Goal: Task Accomplishment & Management: Manage account settings

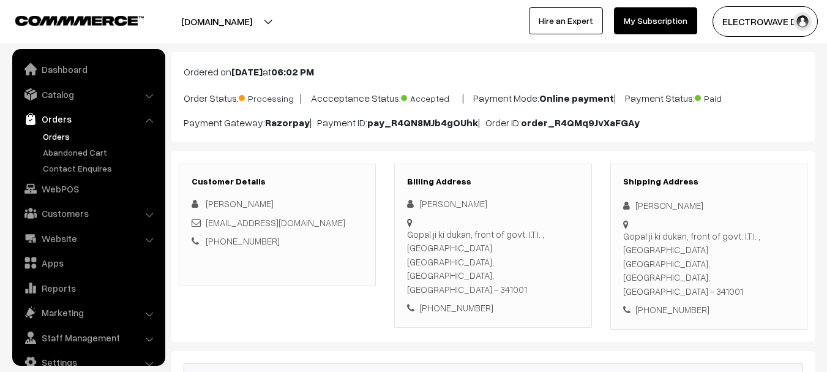
scroll to position [20, 0]
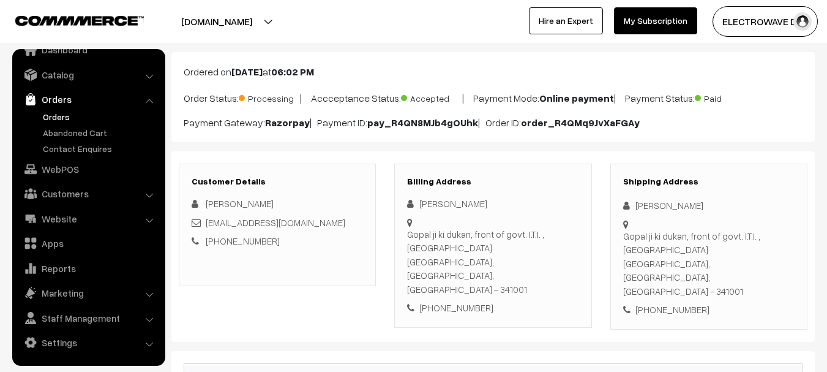
drag, startPoint x: 270, startPoint y: 10, endPoint x: 264, endPoint y: 21, distance: 12.9
click at [270, 12] on button "[DOMAIN_NAME]" at bounding box center [216, 21] width 157 height 31
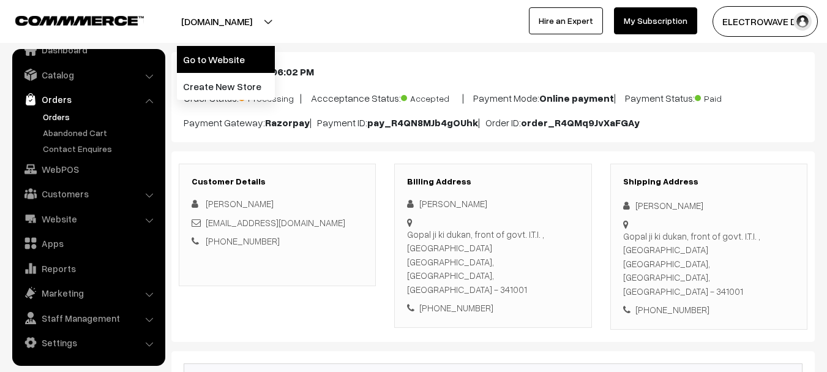
click at [246, 56] on link "Go to Website" at bounding box center [226, 59] width 98 height 27
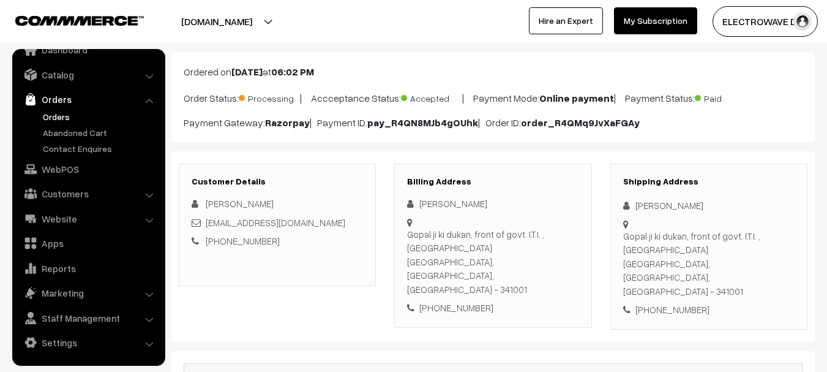
click at [52, 116] on link "Orders" at bounding box center [100, 116] width 121 height 13
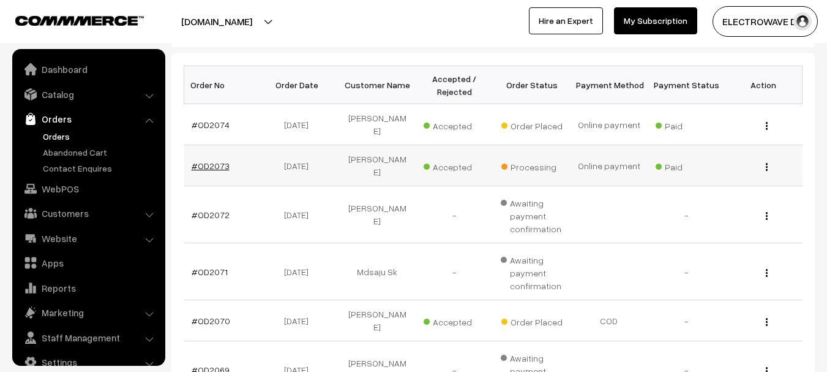
scroll to position [20, 0]
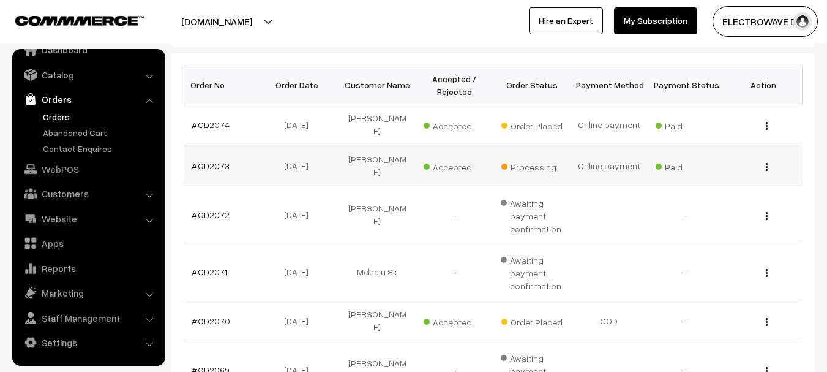
click at [217, 160] on link "#OD2073" at bounding box center [211, 165] width 38 height 10
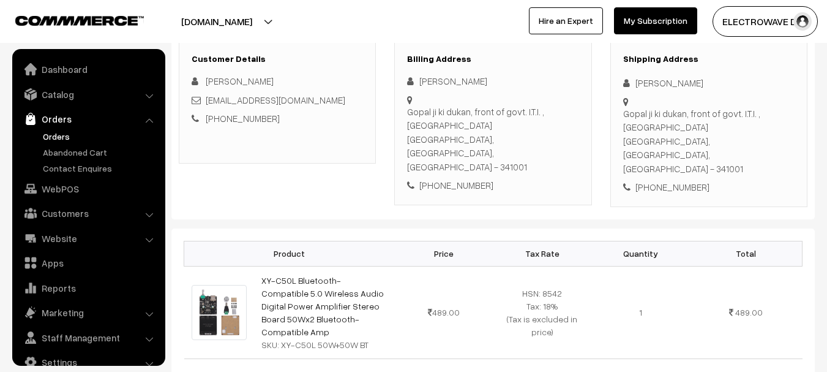
scroll to position [20, 0]
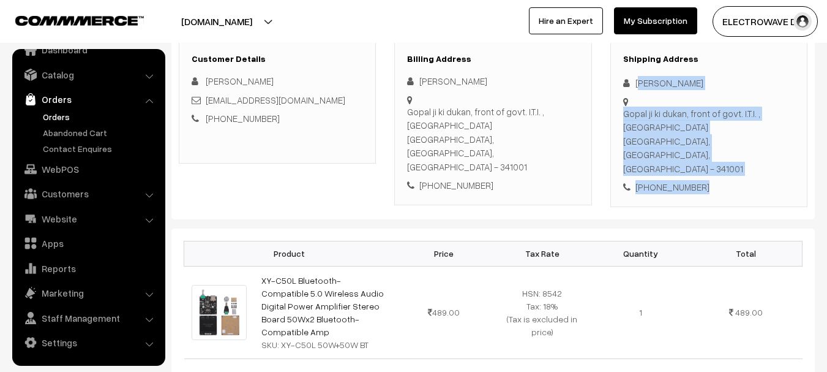
drag, startPoint x: 638, startPoint y: 80, endPoint x: 705, endPoint y: 157, distance: 102.4
click at [722, 160] on div "Shipping Address Suraj Prajapat Gopal ji ki dukan, front of govt. I.T.I. , Shas…" at bounding box center [708, 124] width 197 height 166
copy div "uraj Prajapat Gopal ji ki dukan, front of govt. I.T.I. , Shastri Nagar Nagaur, …"
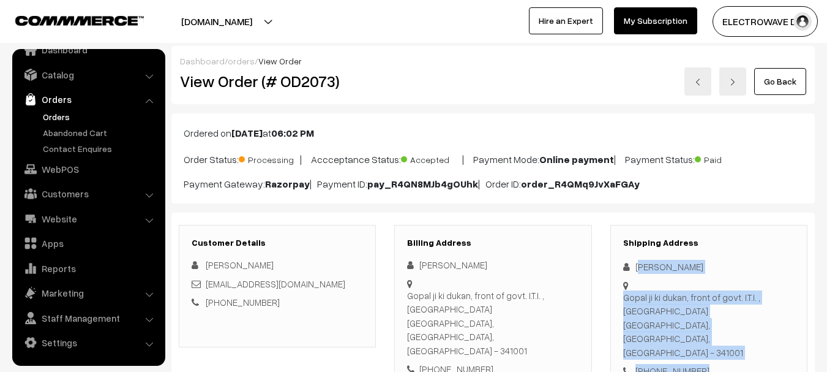
click at [697, 91] on link at bounding box center [697, 81] width 27 height 28
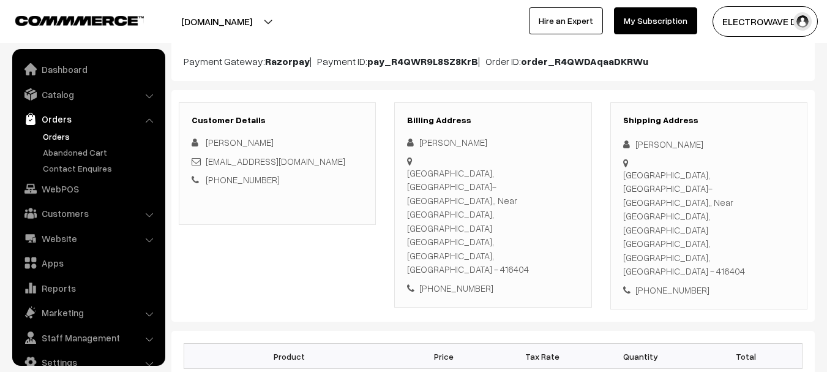
scroll to position [20, 0]
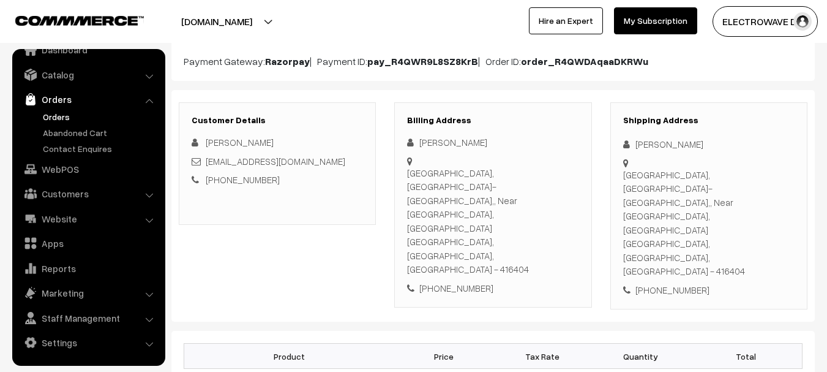
click at [732, 204] on div "B Type Colony, Sakhar Karkhana-Jath,, Near Canol Bridge, Tippehalli Road JATH, …" at bounding box center [708, 223] width 171 height 110
copy div "416404"
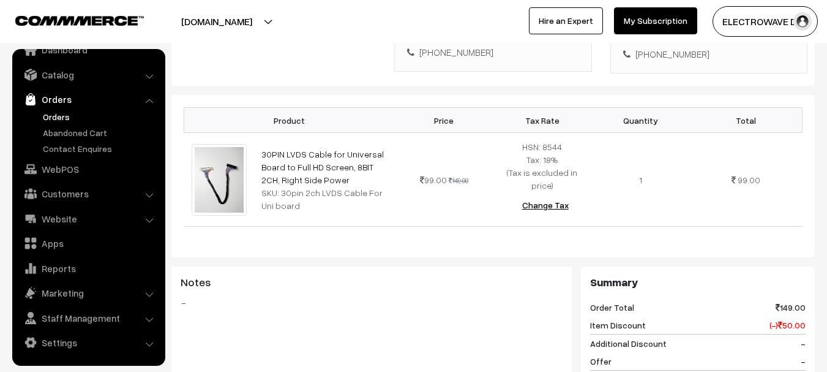
scroll to position [184, 0]
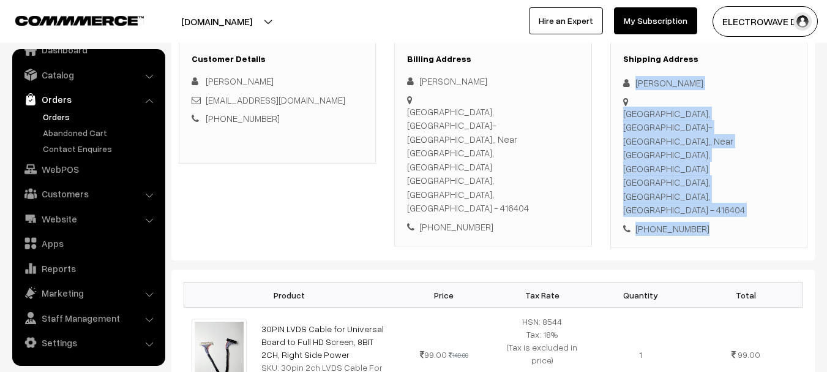
copy div "Bajirao Chavan B Type Colony, Sakhar Karkhana-Jath,, Near Canol Bridge, Tippeha…"
drag, startPoint x: 634, startPoint y: 75, endPoint x: 696, endPoint y: 163, distance: 107.7
click at [696, 163] on div "Shipping Address Bajirao Chavan B Type Colony, Sakhar Karkhana-Jath,, Near Cano…" at bounding box center [708, 145] width 197 height 208
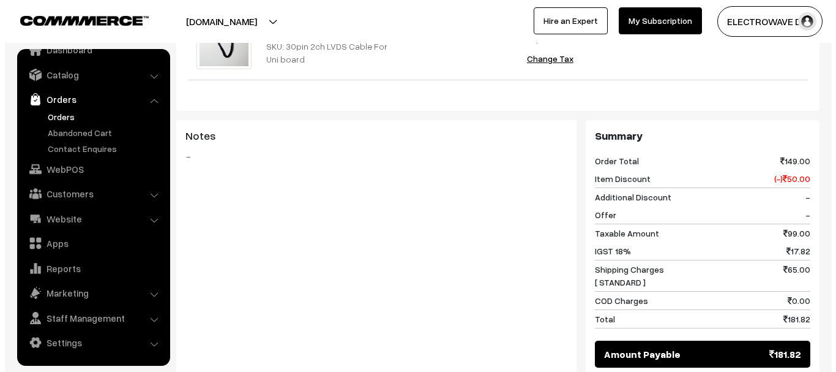
scroll to position [612, 0]
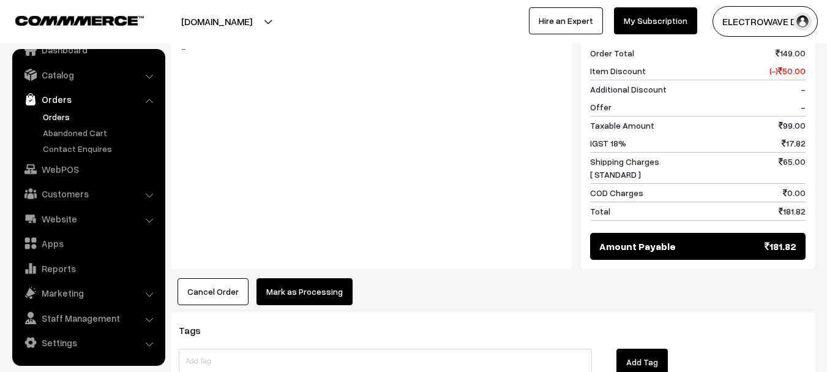
click at [310, 278] on button "Mark as Processing" at bounding box center [305, 291] width 96 height 27
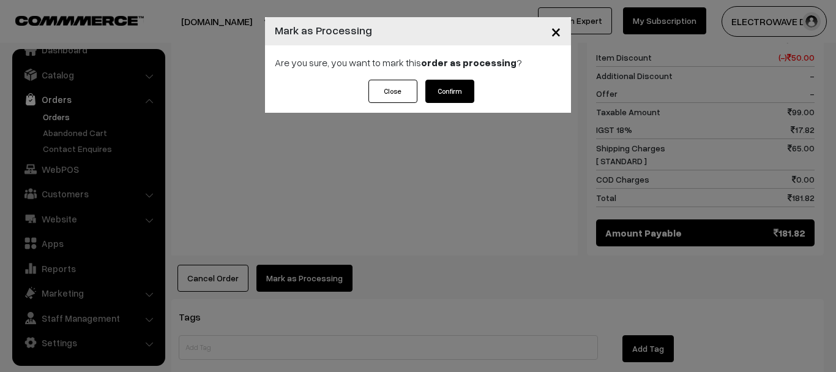
click at [450, 98] on button "Confirm" at bounding box center [450, 91] width 49 height 23
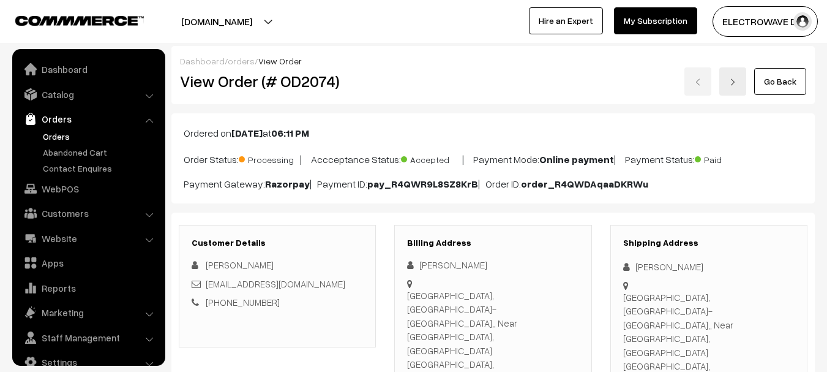
scroll to position [20, 0]
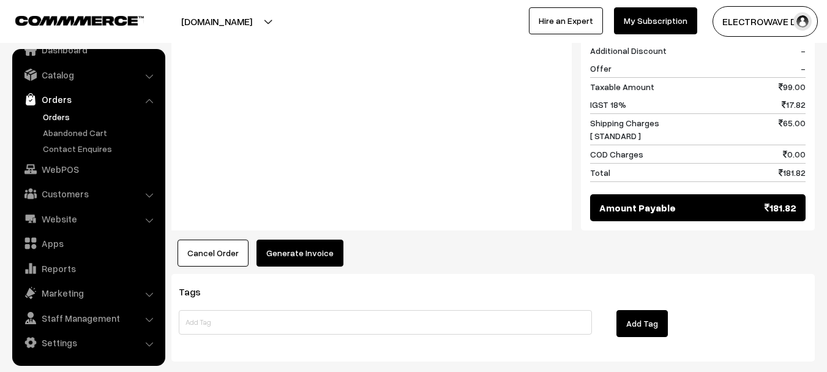
click at [309, 239] on button "Generate Invoice" at bounding box center [300, 252] width 87 height 27
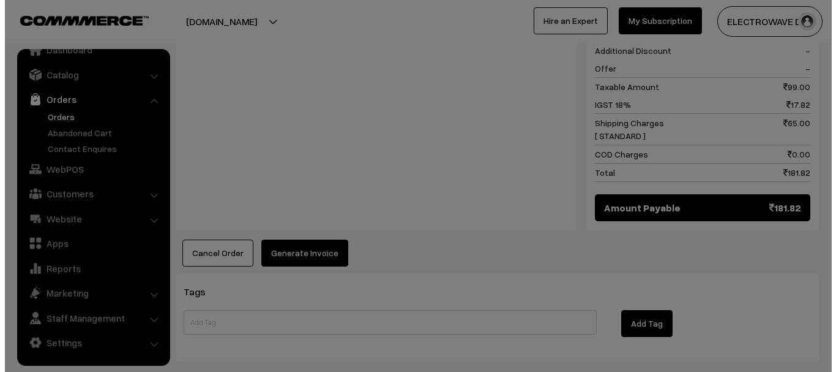
scroll to position [646, 0]
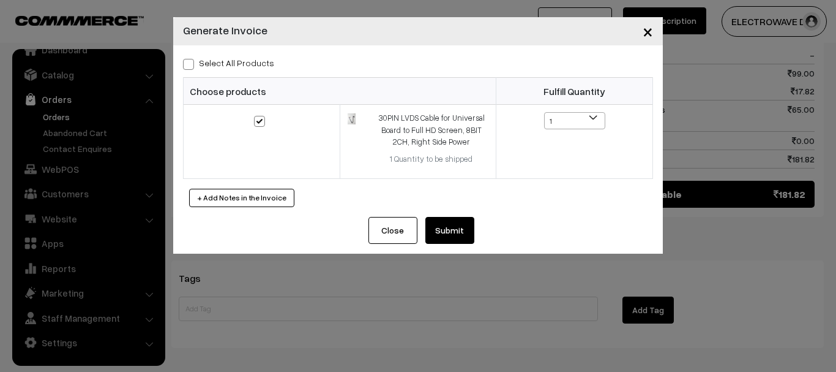
click at [467, 229] on button "Submit" at bounding box center [450, 230] width 49 height 27
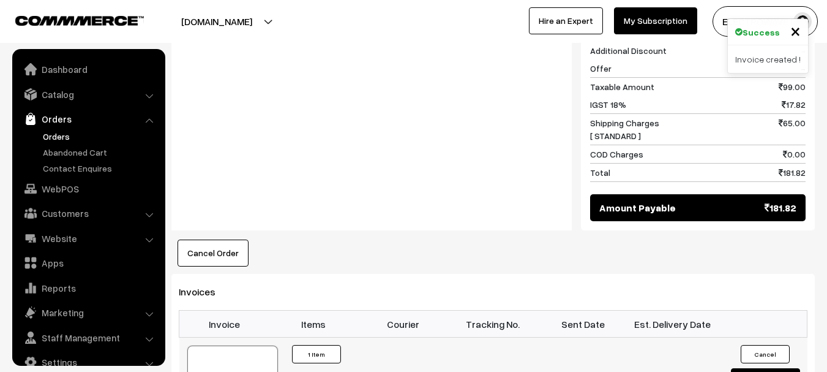
scroll to position [20, 0]
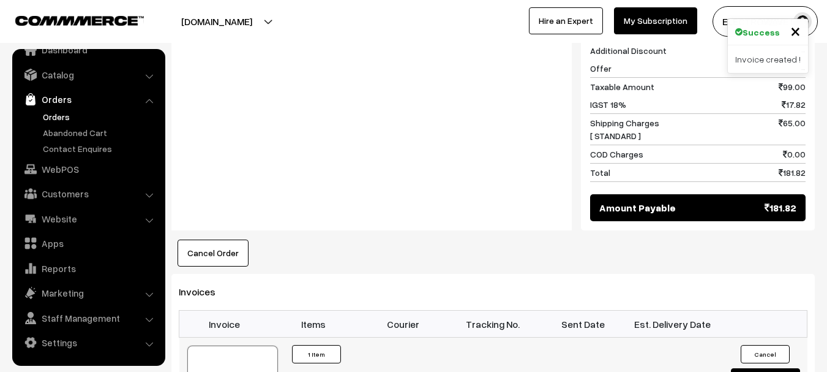
click at [245, 345] on div at bounding box center [232, 375] width 91 height 61
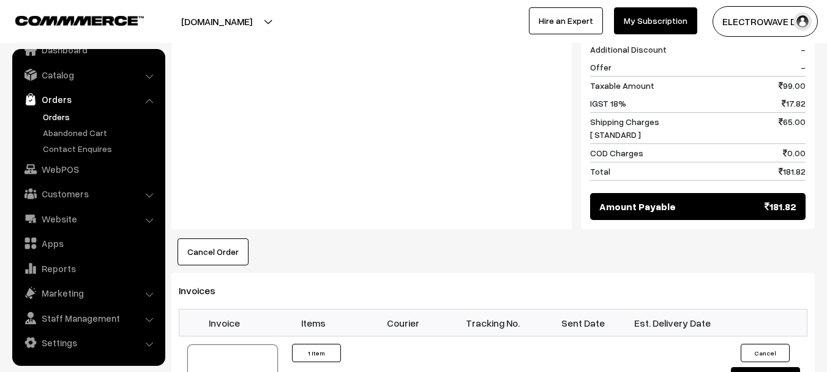
click at [52, 117] on link "Orders" at bounding box center [100, 116] width 121 height 13
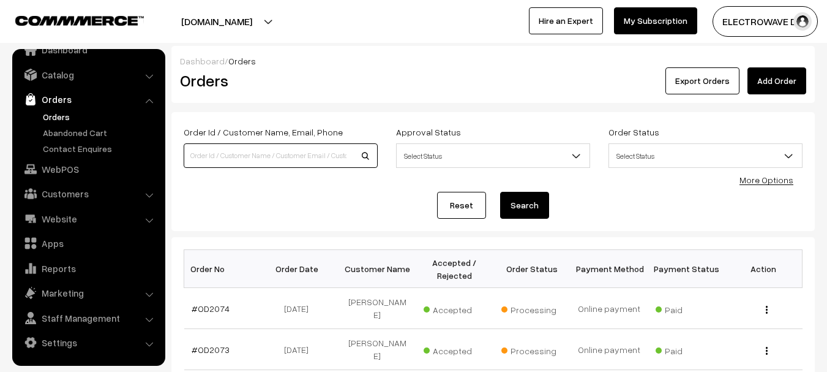
click at [284, 157] on input at bounding box center [281, 155] width 194 height 24
type input "OD1989"
click at [500, 192] on button "Search" at bounding box center [524, 205] width 49 height 27
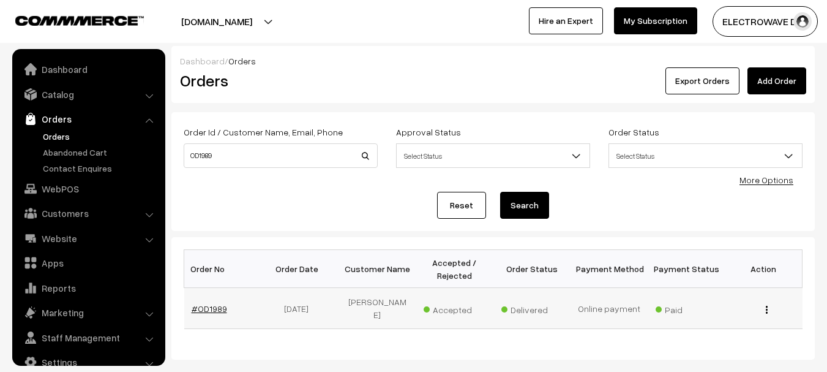
scroll to position [20, 0]
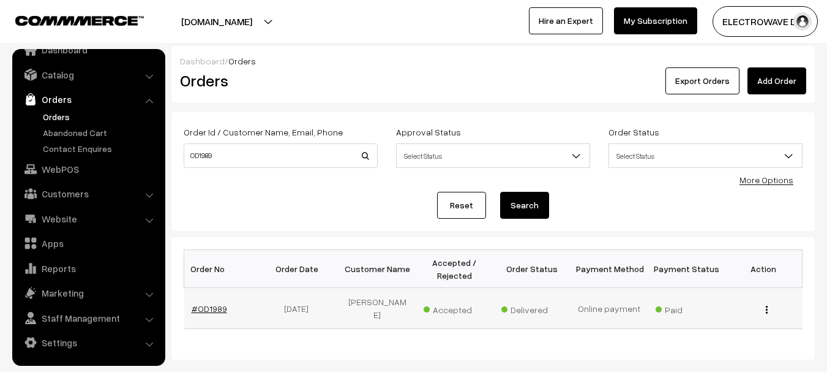
click at [216, 304] on link "#OD1989" at bounding box center [210, 308] width 36 height 10
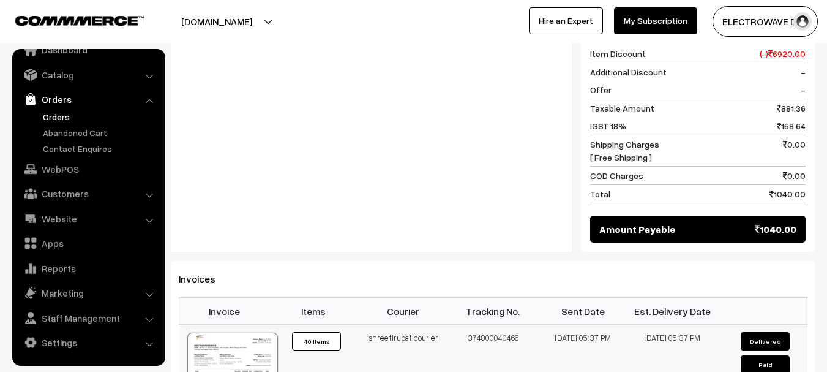
scroll to position [673, 0]
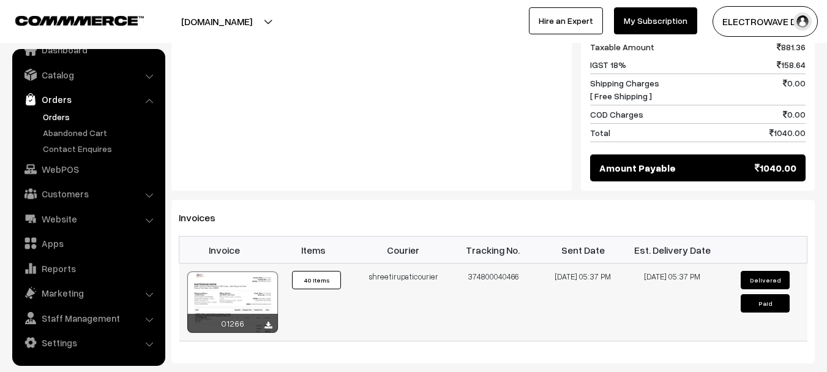
click at [239, 271] on div at bounding box center [232, 301] width 91 height 61
click at [61, 116] on link "Orders" at bounding box center [100, 116] width 121 height 13
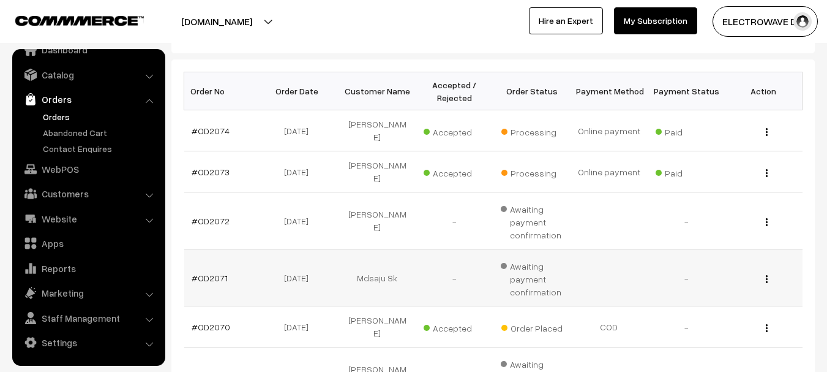
scroll to position [245, 0]
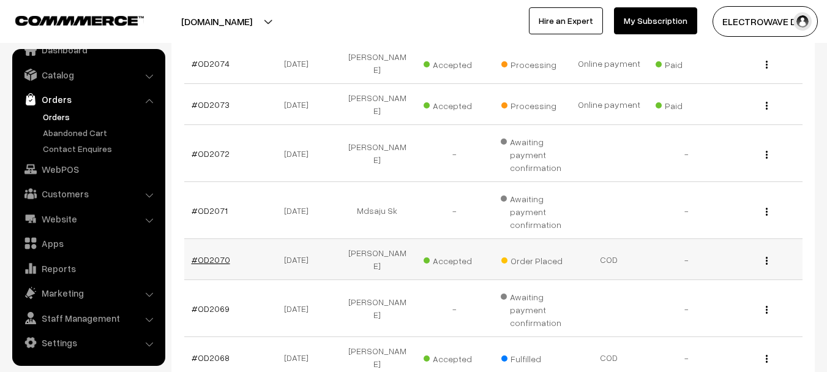
click at [209, 254] on link "#OD2070" at bounding box center [211, 259] width 39 height 10
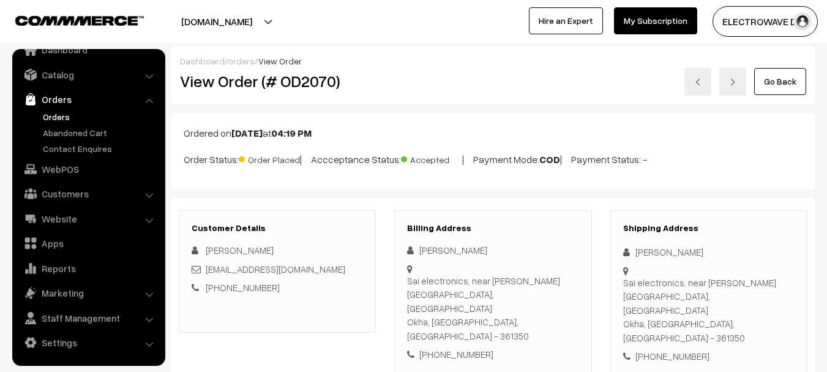
click at [59, 121] on link "Orders" at bounding box center [100, 116] width 121 height 13
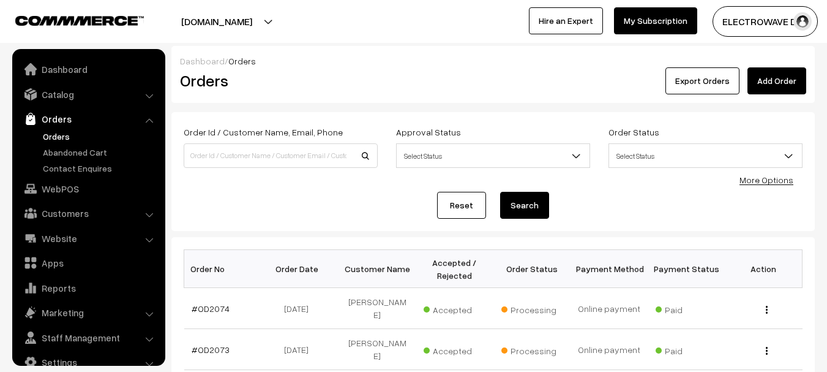
scroll to position [20, 0]
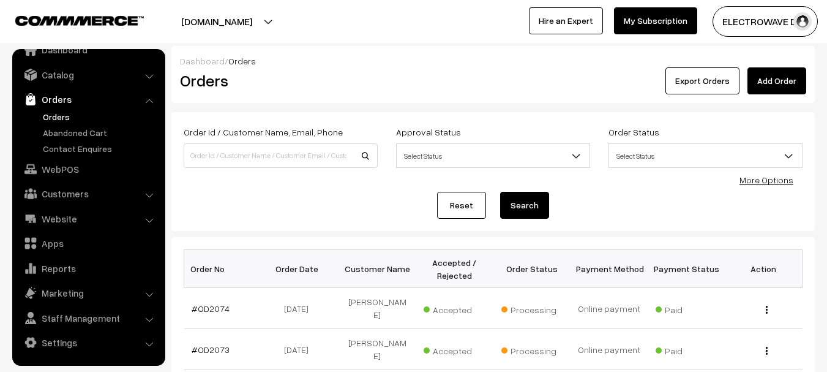
drag, startPoint x: 257, startPoint y: 13, endPoint x: 252, endPoint y: 48, distance: 34.6
click at [257, 29] on button "[DOMAIN_NAME]" at bounding box center [216, 21] width 157 height 31
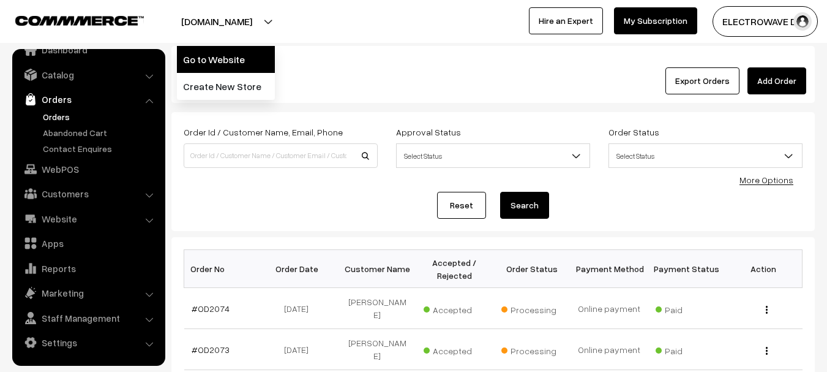
click at [251, 54] on link "Go to Website" at bounding box center [226, 59] width 98 height 27
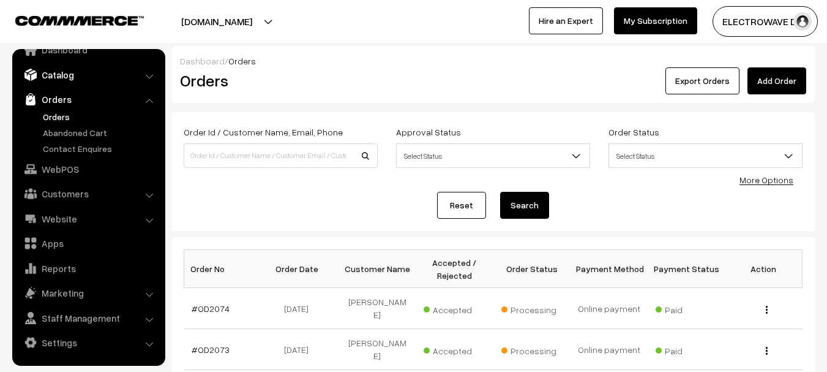
click at [65, 77] on link "Catalog" at bounding box center [88, 75] width 146 height 22
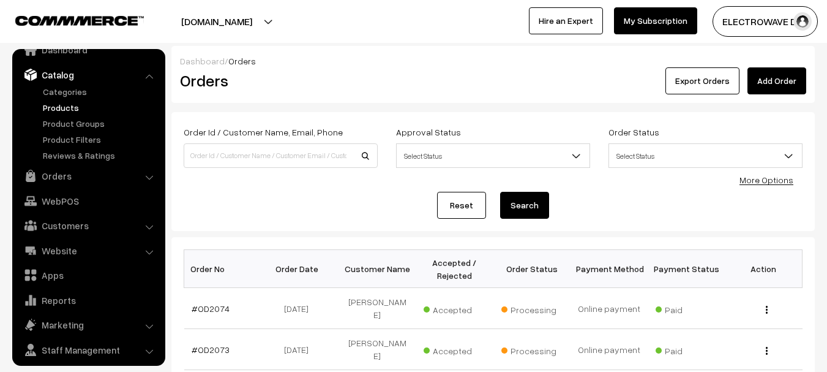
click at [59, 105] on link "Products" at bounding box center [100, 107] width 121 height 13
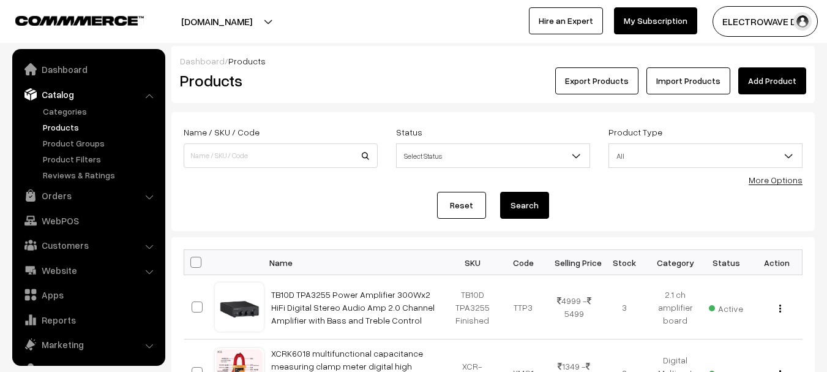
scroll to position [34, 0]
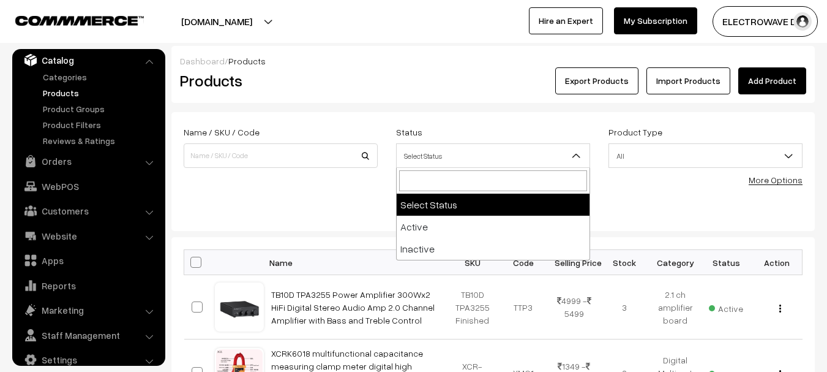
click at [576, 157] on b at bounding box center [576, 155] width 12 height 12
click at [793, 178] on link "More Options" at bounding box center [776, 179] width 54 height 10
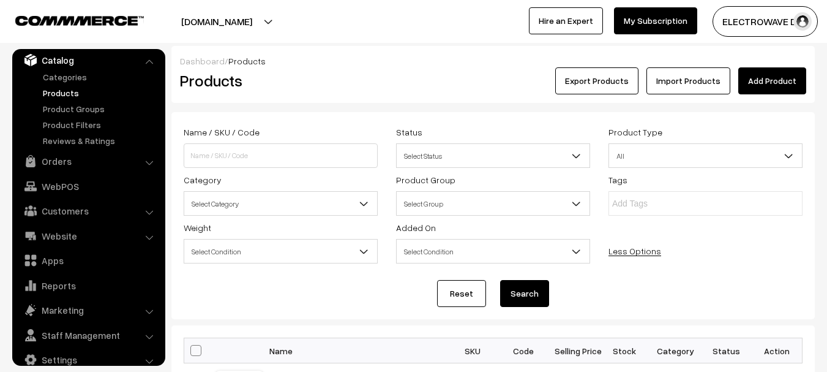
click at [331, 212] on span "Select Category" at bounding box center [280, 203] width 193 height 21
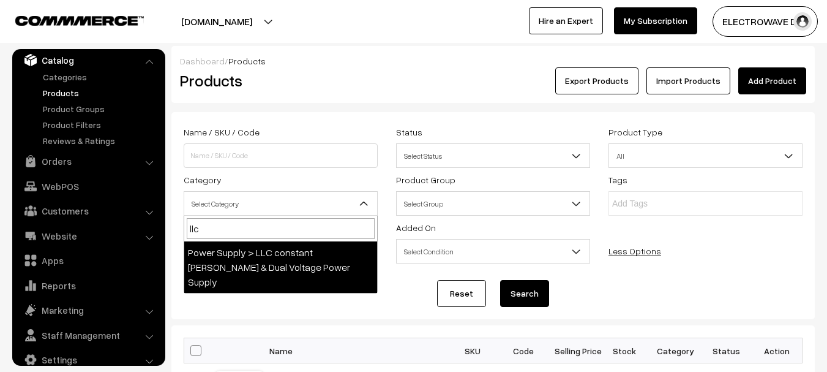
type input "llc"
select select "91"
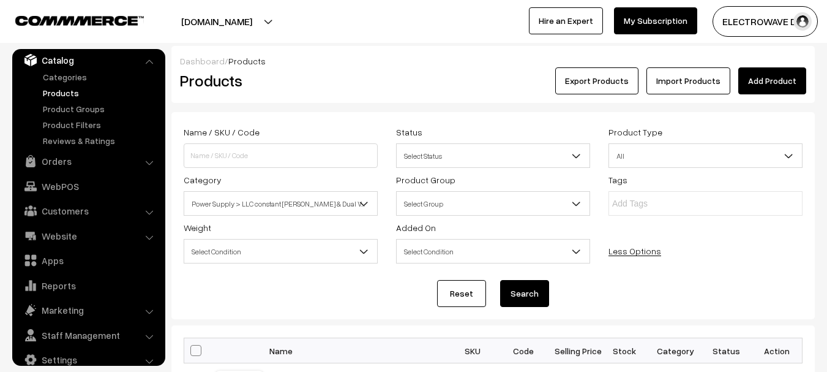
click at [518, 288] on button "Search" at bounding box center [524, 293] width 49 height 27
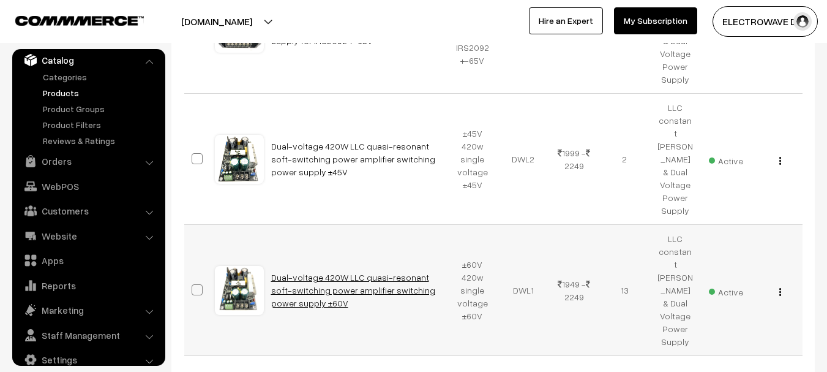
scroll to position [673, 0]
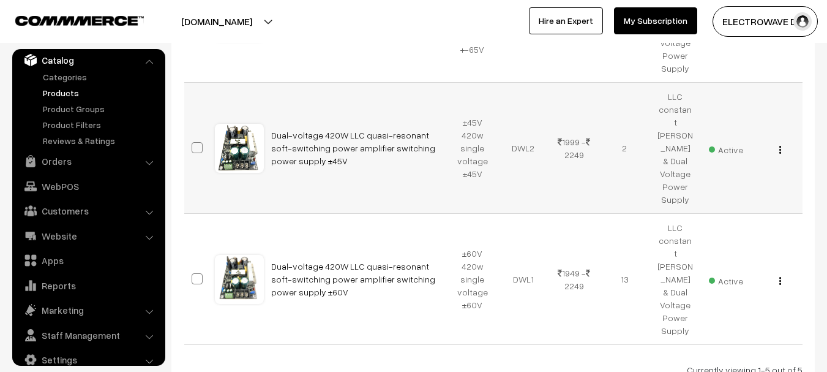
click at [781, 146] on img "button" at bounding box center [780, 150] width 2 height 8
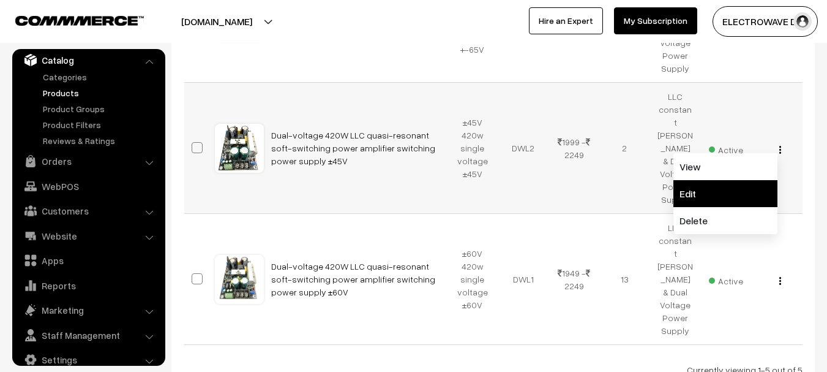
click at [701, 180] on link "Edit" at bounding box center [725, 193] width 104 height 27
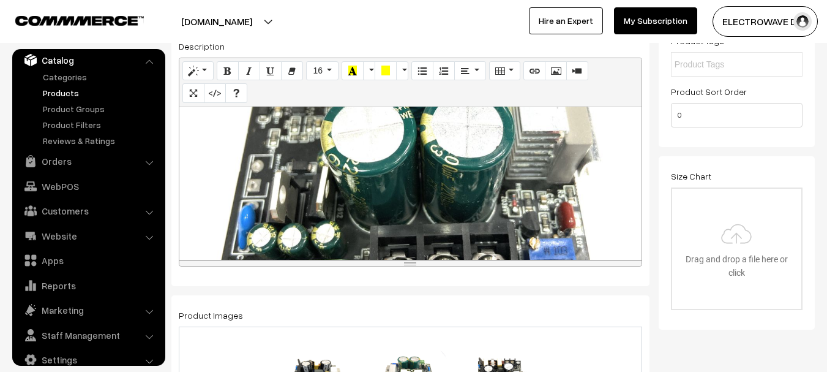
scroll to position [1202, 0]
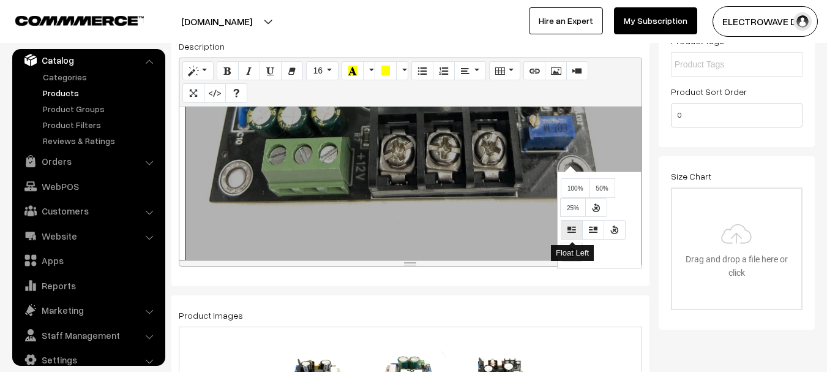
drag, startPoint x: 569, startPoint y: 184, endPoint x: 563, endPoint y: 226, distance: 42.7
click at [568, 233] on div "Normal Quote Code Header 1 Header 2 Header 3 Header 4 Header 5 Header 6 16 8 9 …" at bounding box center [410, 162] width 463 height 209
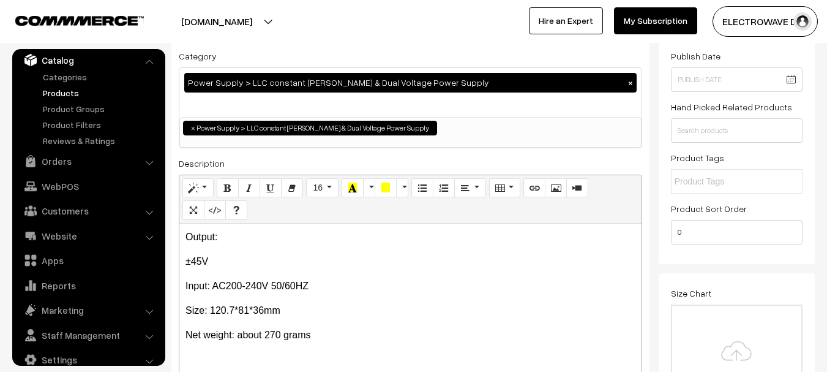
scroll to position [0, 0]
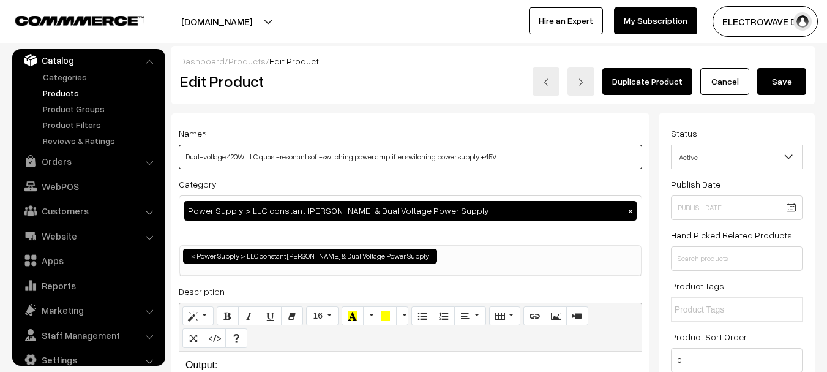
drag, startPoint x: 506, startPoint y: 157, endPoint x: 171, endPoint y: 157, distance: 334.9
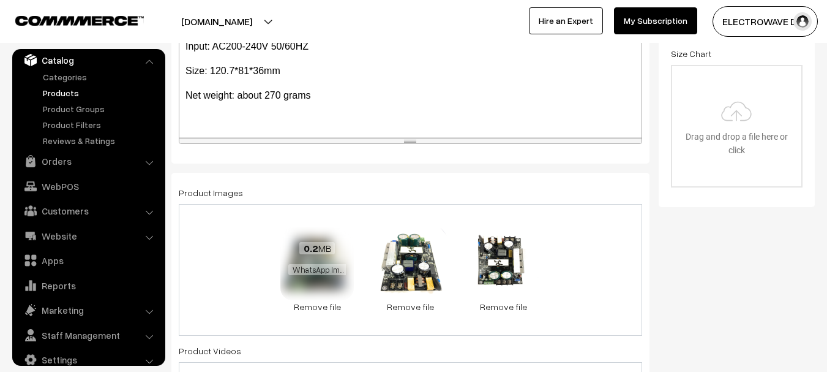
scroll to position [490, 0]
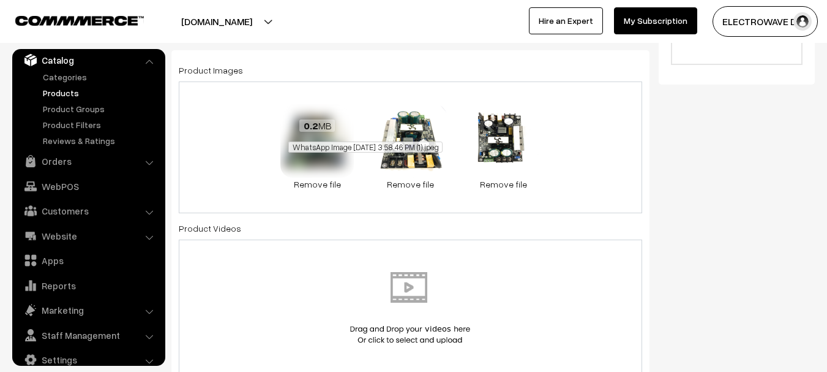
drag, startPoint x: 347, startPoint y: 180, endPoint x: 308, endPoint y: 150, distance: 48.9
click at [335, 154] on div "0.2 MB WhatsApp Image 2023-06-04 at 3.58.46 PM (1).jpeg Check Error Remove file" at bounding box center [316, 147] width 73 height 86
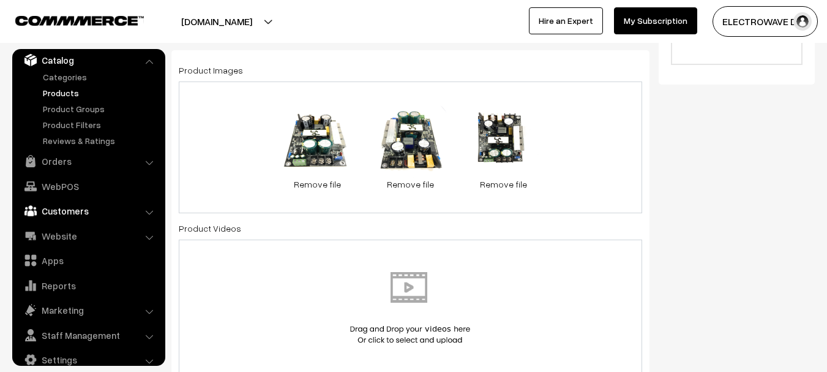
drag, startPoint x: 140, startPoint y: 178, endPoint x: 137, endPoint y: 167, distance: 12.0
click at [140, 178] on link "WebPOS" at bounding box center [88, 186] width 146 height 22
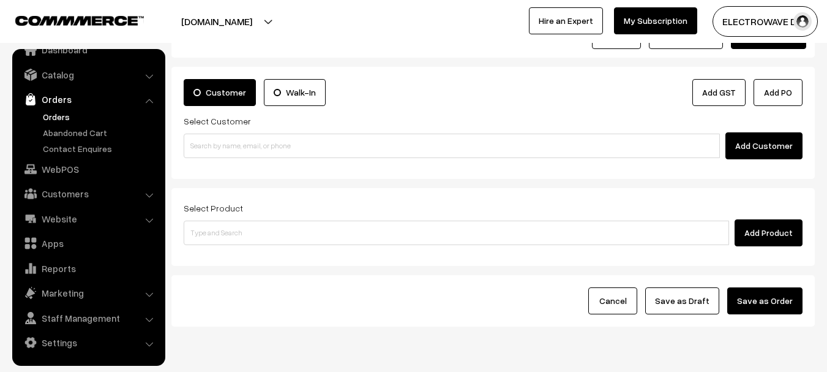
scroll to position [89, 0]
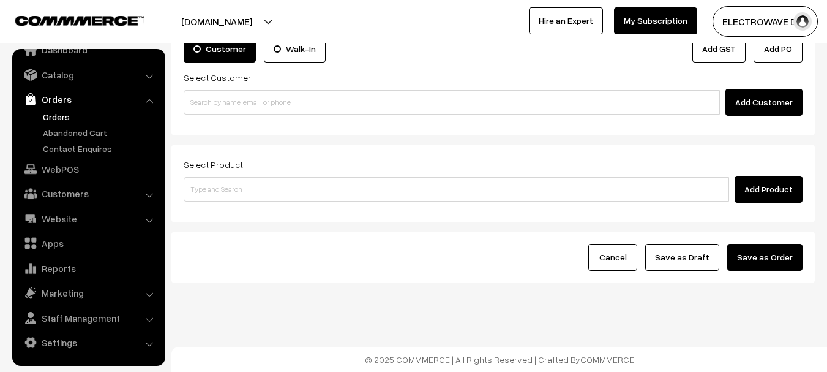
click at [56, 114] on link "Orders" at bounding box center [100, 116] width 121 height 13
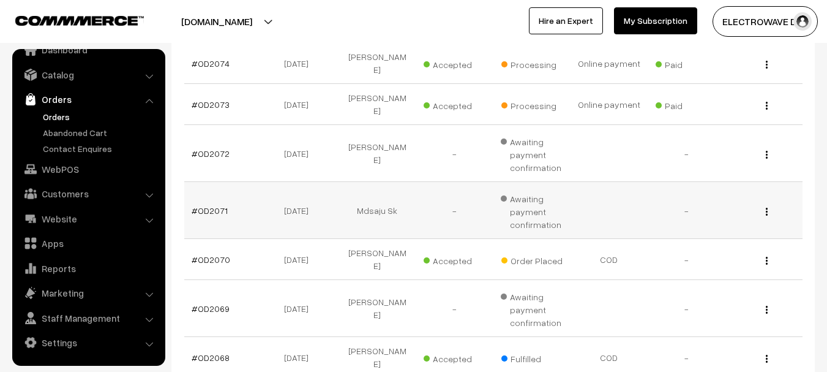
scroll to position [184, 0]
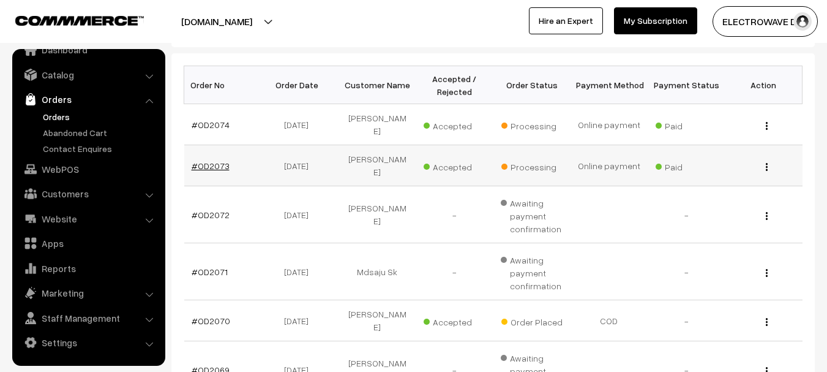
click at [209, 160] on link "#OD2073" at bounding box center [211, 165] width 38 height 10
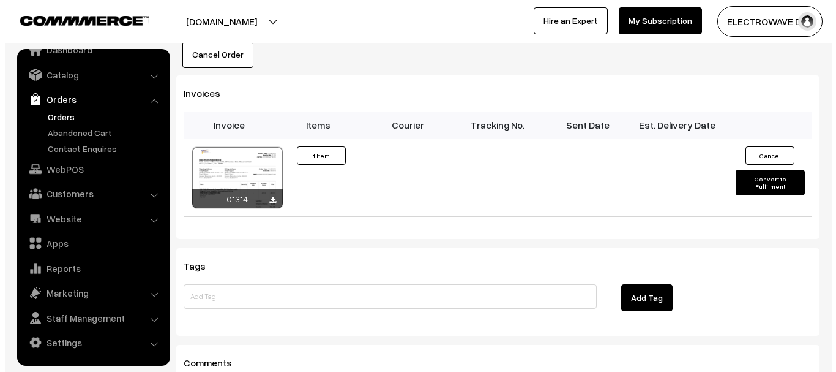
scroll to position [796, 0]
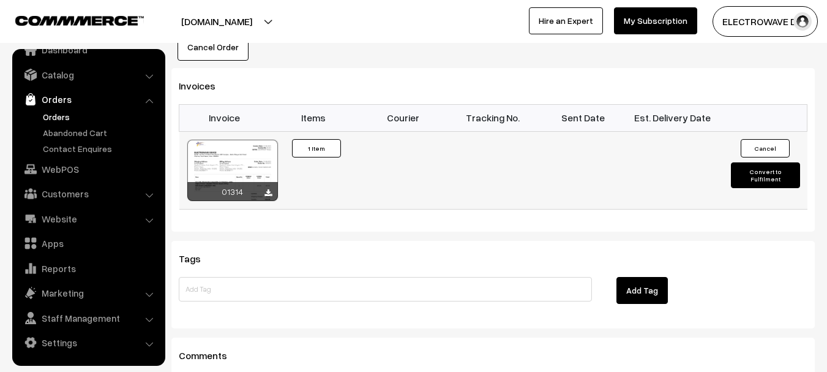
click at [740, 162] on button "Convert to Fulfilment" at bounding box center [765, 175] width 69 height 26
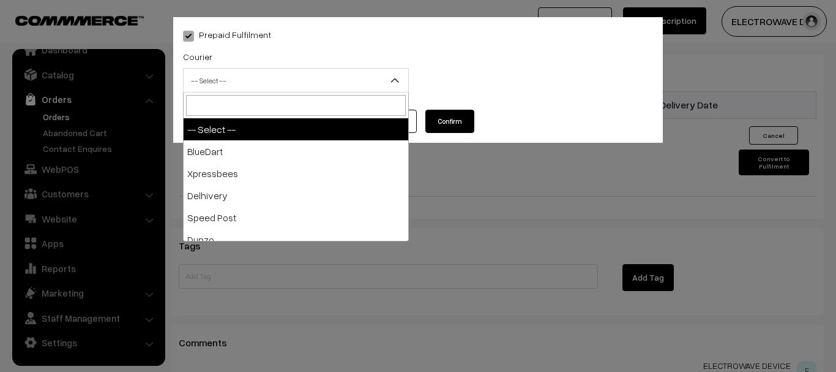
click at [216, 72] on span "-- Select --" at bounding box center [296, 80] width 225 height 21
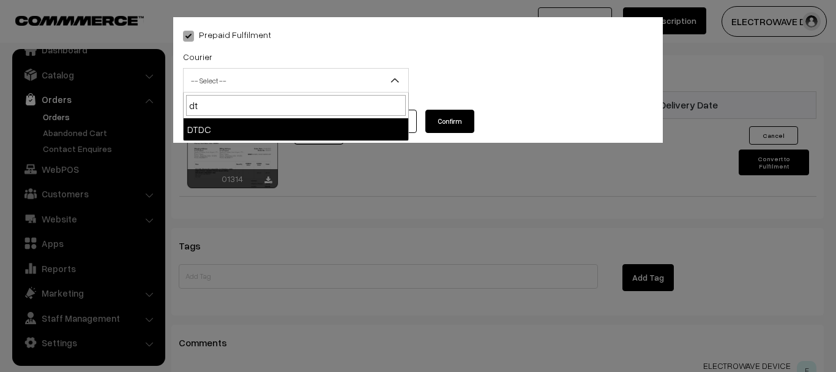
type input "dtd"
select select "7"
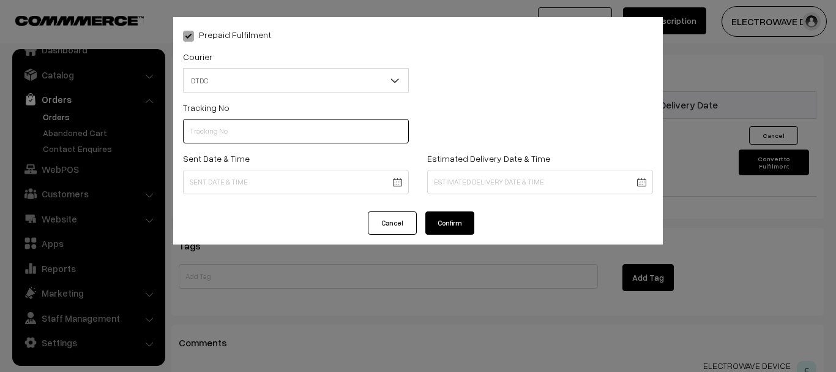
click at [249, 135] on input "text" at bounding box center [296, 131] width 226 height 24
type input "C55375939"
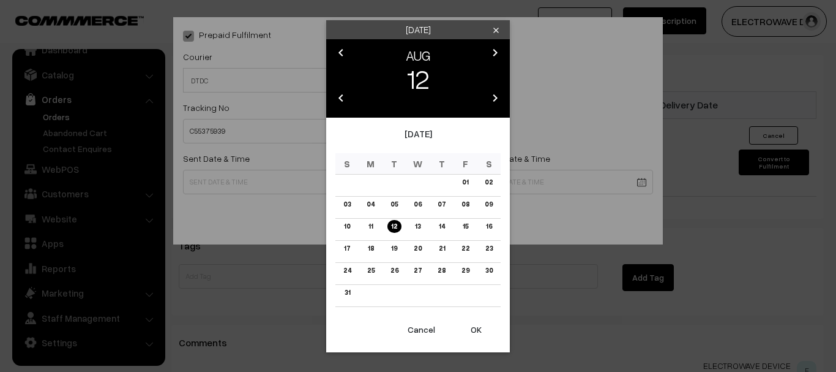
click at [479, 332] on button "OK" at bounding box center [476, 329] width 49 height 27
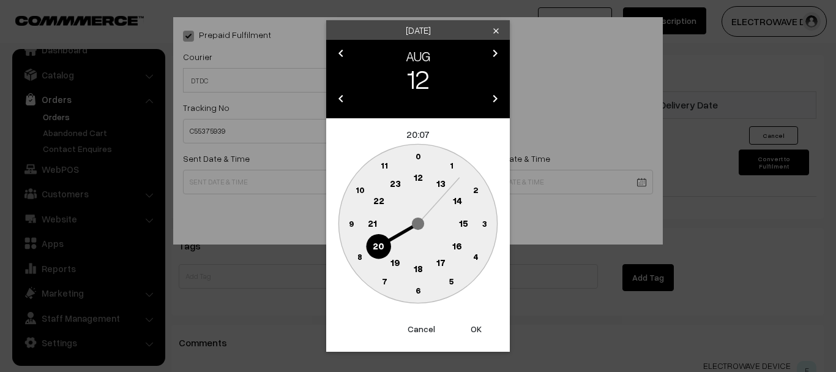
click at [479, 331] on button "OK" at bounding box center [476, 328] width 49 height 27
click at [480, 329] on button "OK" at bounding box center [476, 328] width 49 height 27
type input "12-08-2025 20:07"
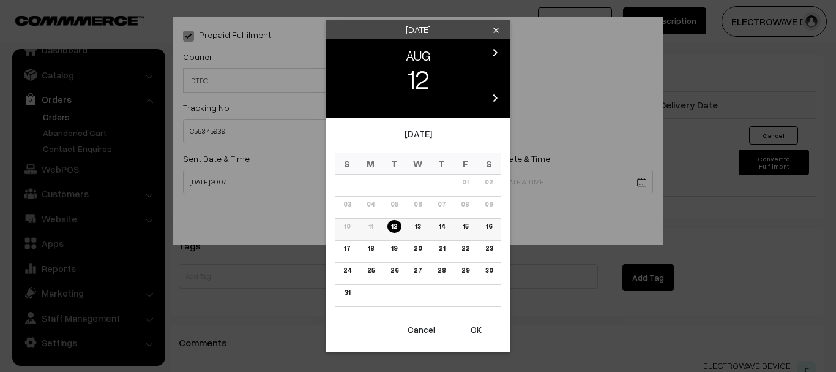
click at [492, 223] on link "16" at bounding box center [488, 226] width 13 height 13
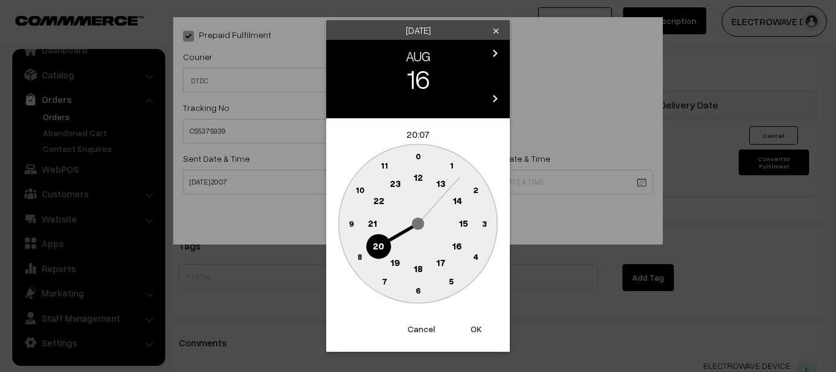
click at [478, 326] on button "OK" at bounding box center [476, 328] width 49 height 27
type input "16-08-2025 20:07"
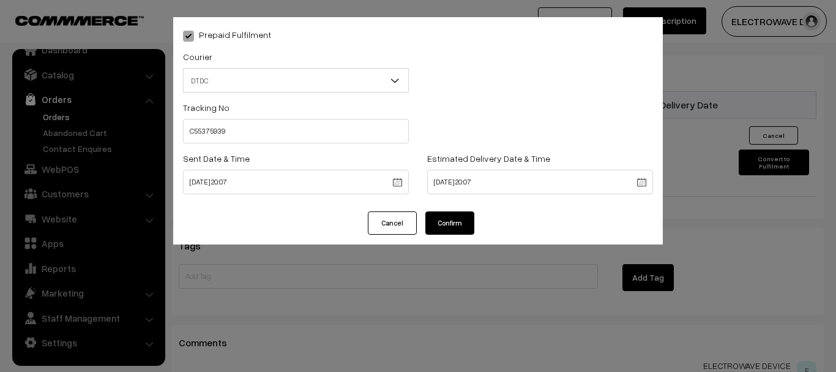
click at [460, 223] on button "Confirm" at bounding box center [450, 222] width 49 height 23
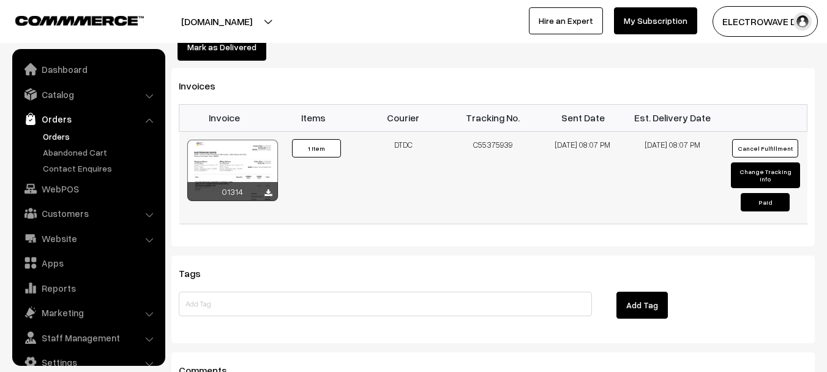
scroll to position [20, 0]
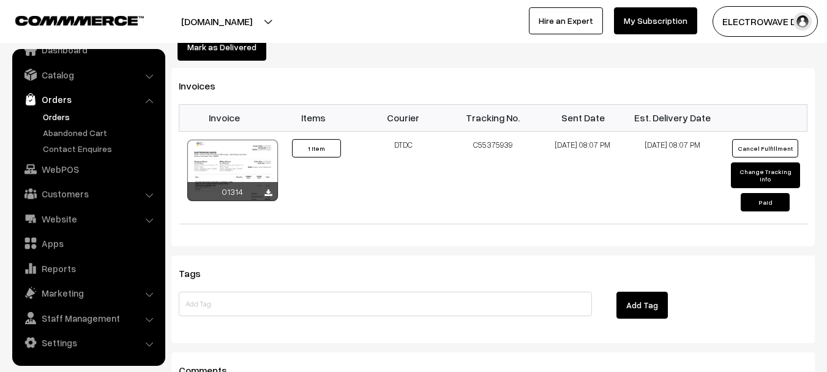
click at [49, 116] on link "Orders" at bounding box center [100, 116] width 121 height 13
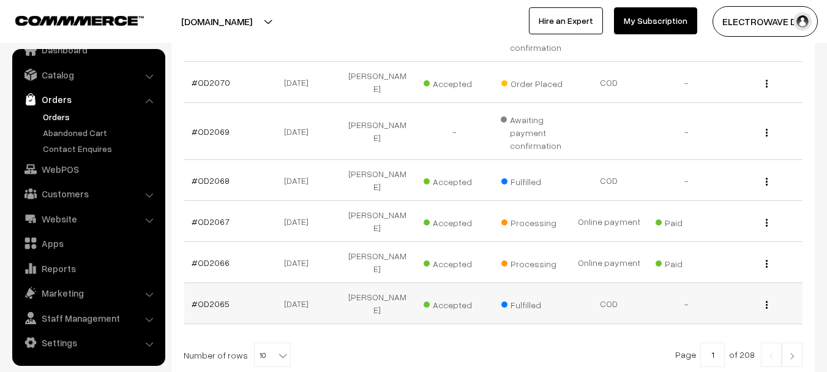
scroll to position [429, 0]
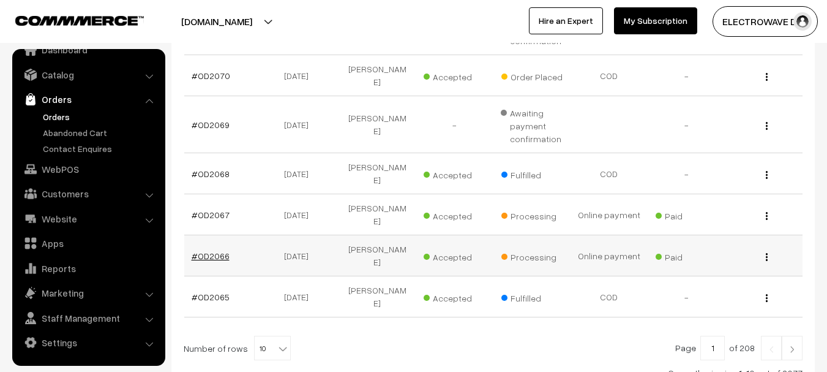
click at [224, 250] on link "#OD2066" at bounding box center [211, 255] width 38 height 10
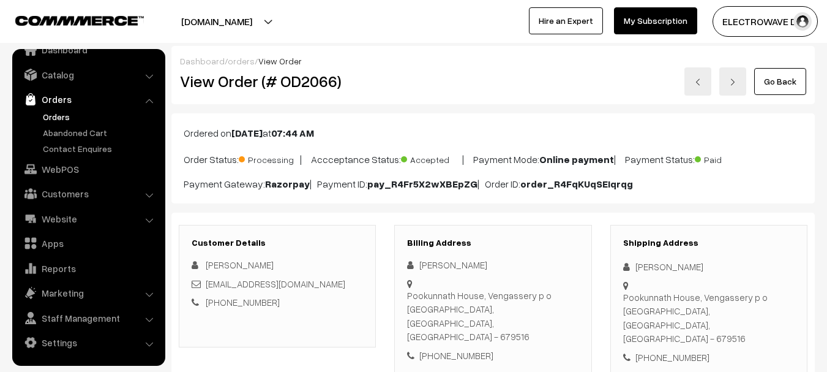
click at [699, 75] on link at bounding box center [697, 81] width 27 height 28
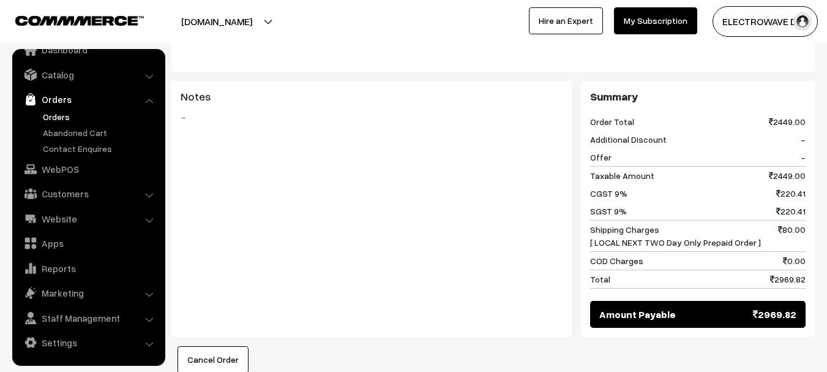
scroll to position [490, 0]
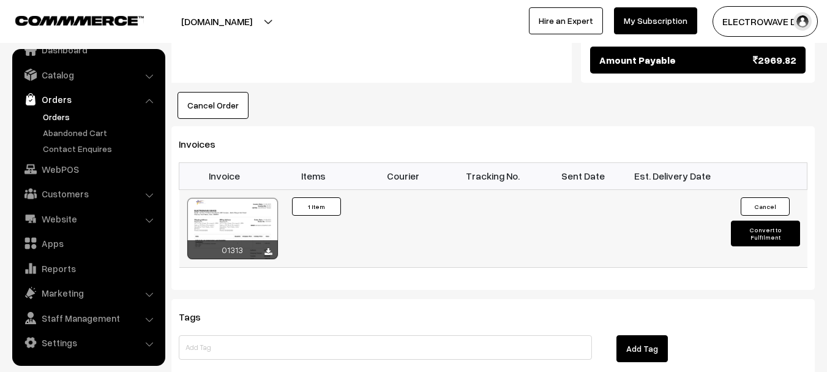
click at [763, 220] on button "Convert to Fulfilment" at bounding box center [765, 233] width 69 height 26
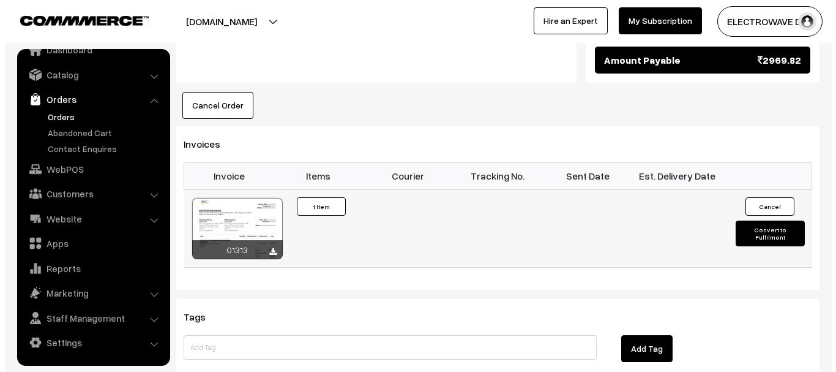
scroll to position [736, 0]
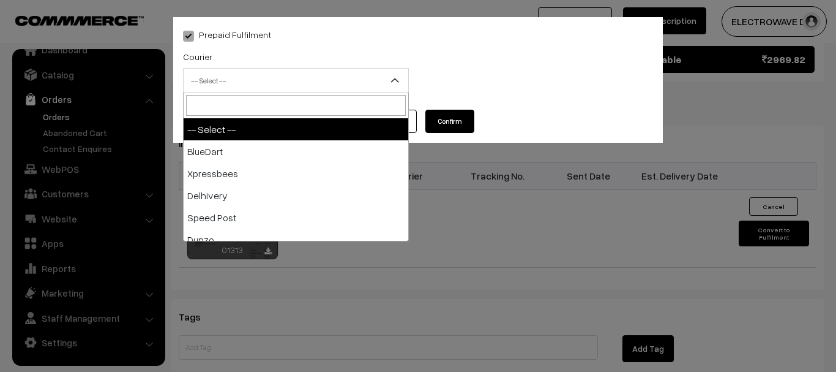
click at [298, 83] on span "-- Select --" at bounding box center [296, 80] width 225 height 21
type input "ST"
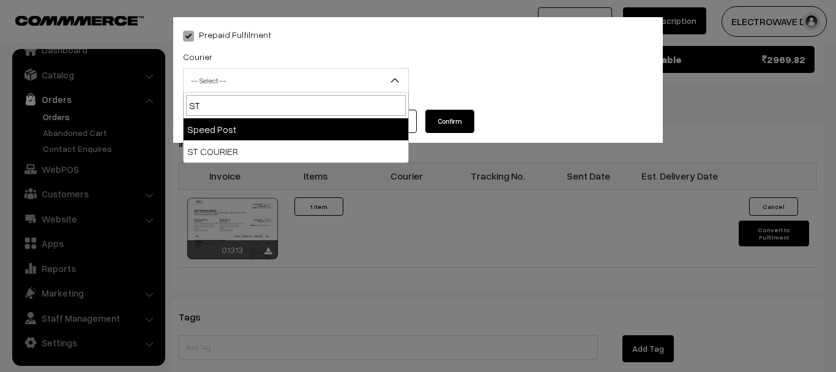
select select "5"
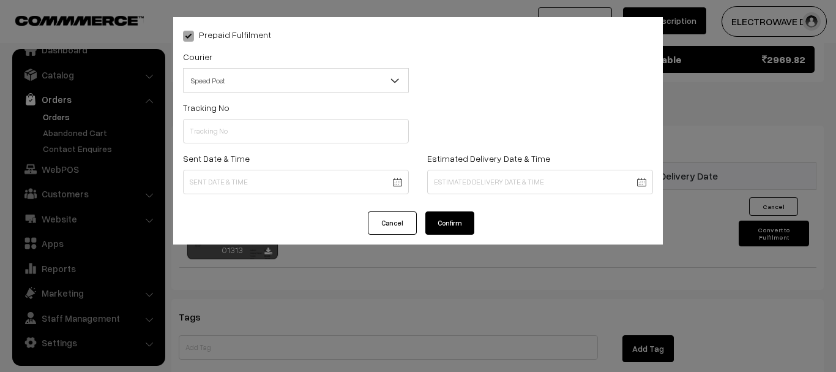
click at [240, 72] on span "Speed Post" at bounding box center [296, 80] width 225 height 21
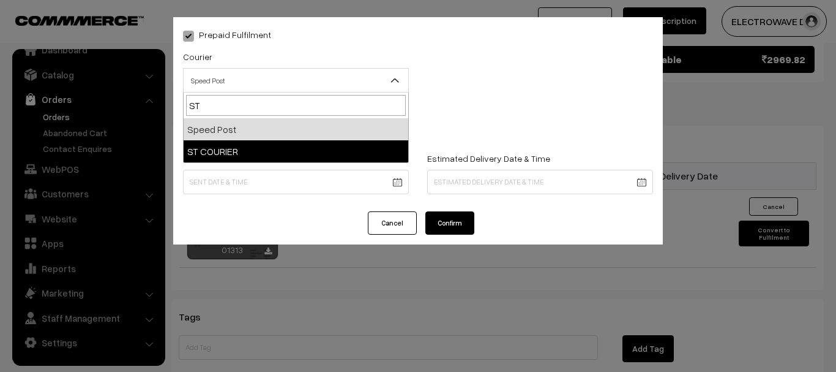
type input "ST"
select select "11"
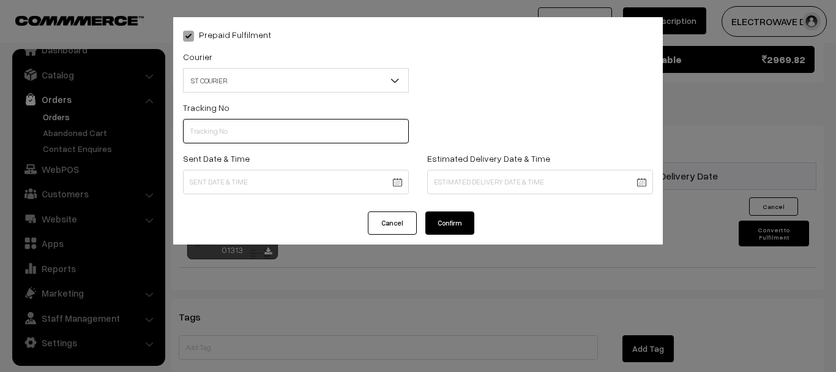
click at [257, 140] on input "text" at bounding box center [296, 131] width 226 height 24
type input "6"
type input "64129534125"
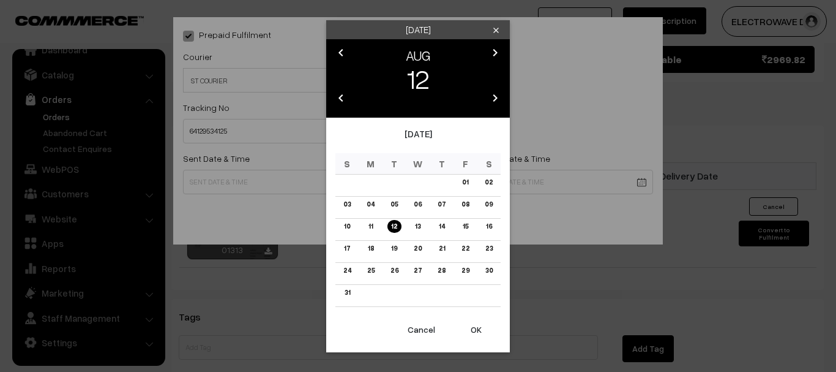
click at [472, 332] on button "OK" at bounding box center [476, 329] width 49 height 27
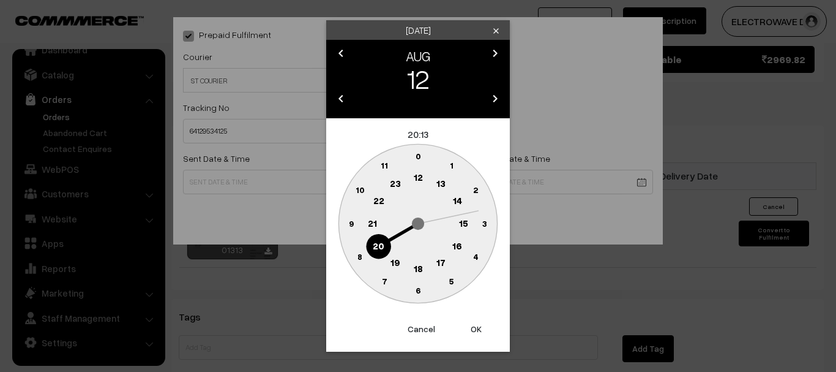
click at [471, 332] on button "OK" at bounding box center [476, 328] width 49 height 27
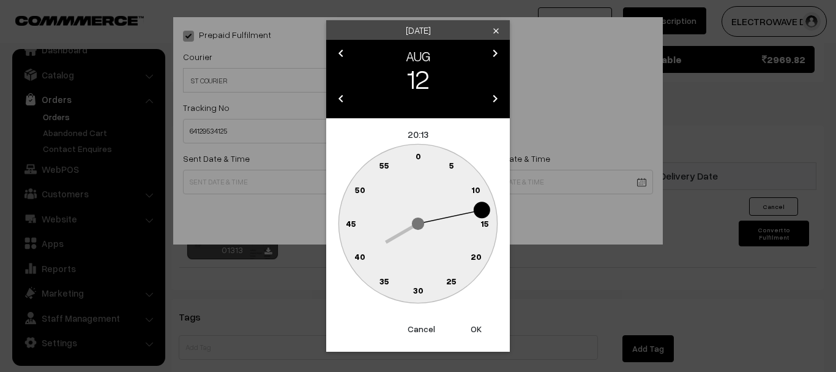
click at [470, 331] on button "OK" at bounding box center [476, 328] width 49 height 27
type input "12-08-2025 20:13"
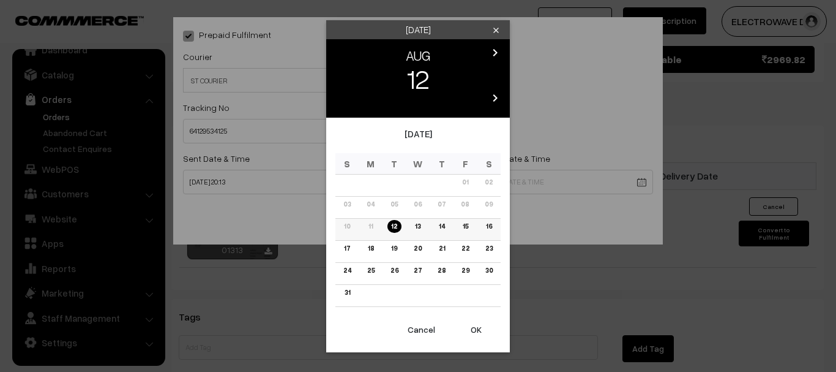
click at [445, 222] on link "14" at bounding box center [441, 226] width 13 height 13
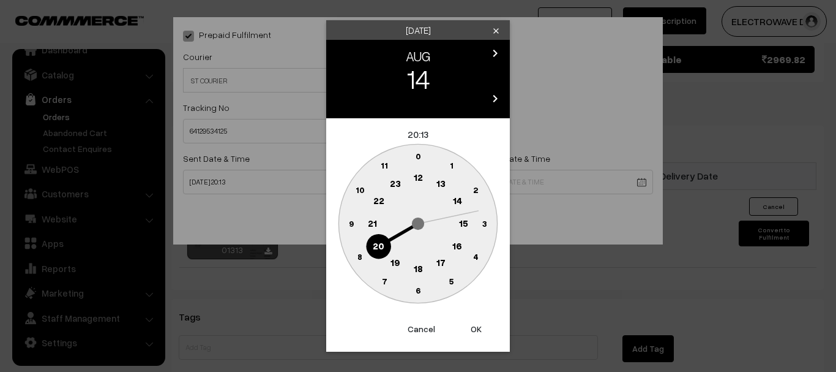
click at [471, 330] on button "OK" at bounding box center [476, 328] width 49 height 27
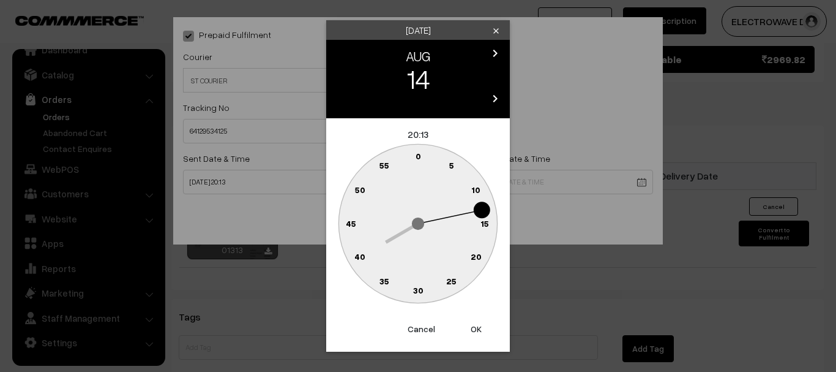
click at [471, 330] on button "OK" at bounding box center [476, 328] width 49 height 27
type input "14-08-2025 20:13"
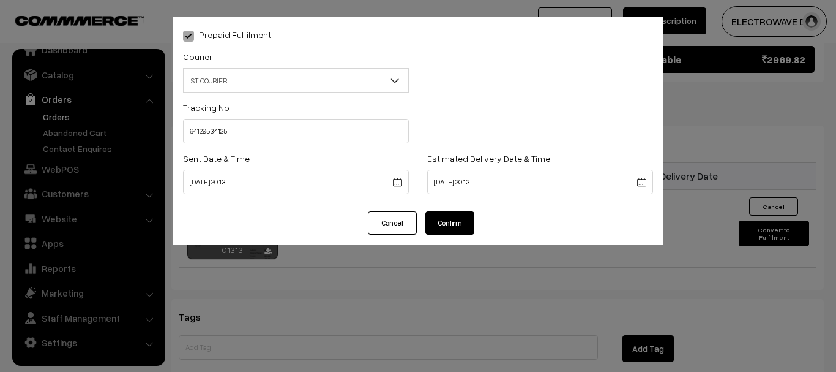
click at [446, 216] on button "Confirm" at bounding box center [450, 222] width 49 height 23
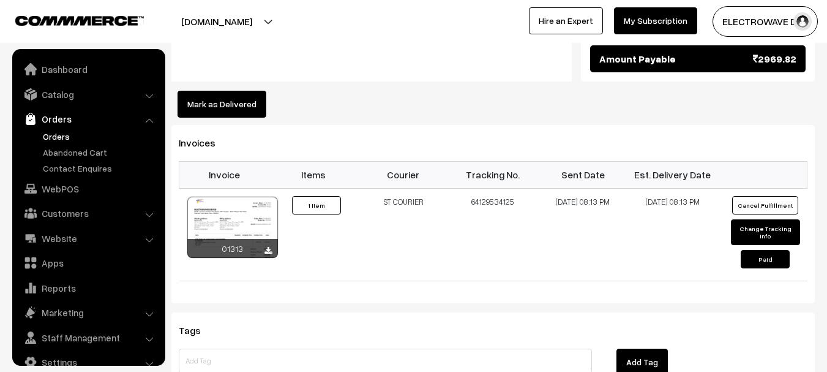
scroll to position [20, 0]
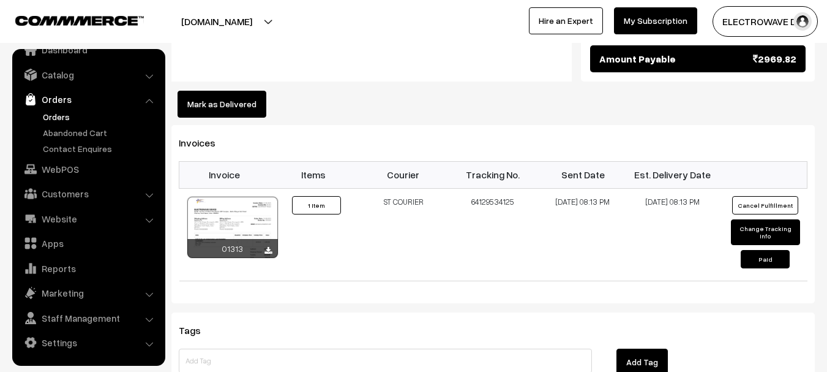
click at [54, 111] on link "Orders" at bounding box center [100, 116] width 121 height 13
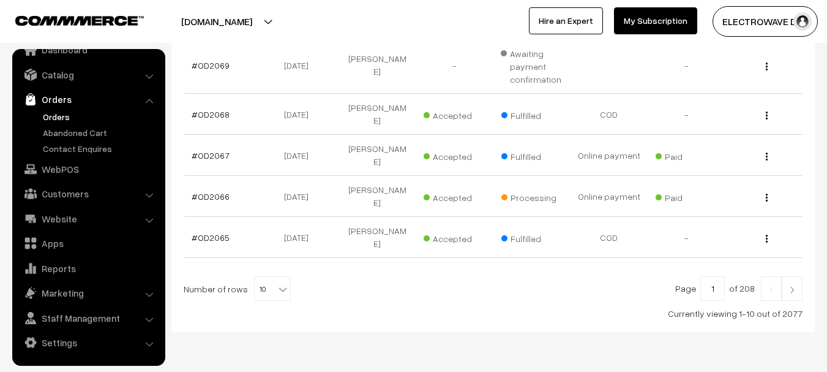
scroll to position [489, 0]
click at [792, 285] on img at bounding box center [792, 288] width 11 height 7
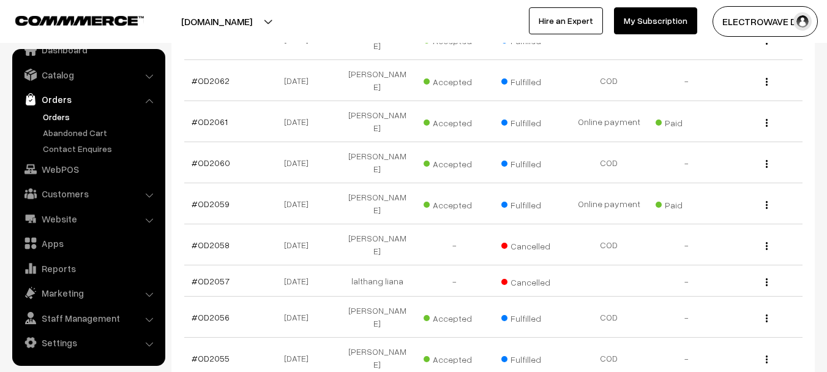
scroll to position [367, 0]
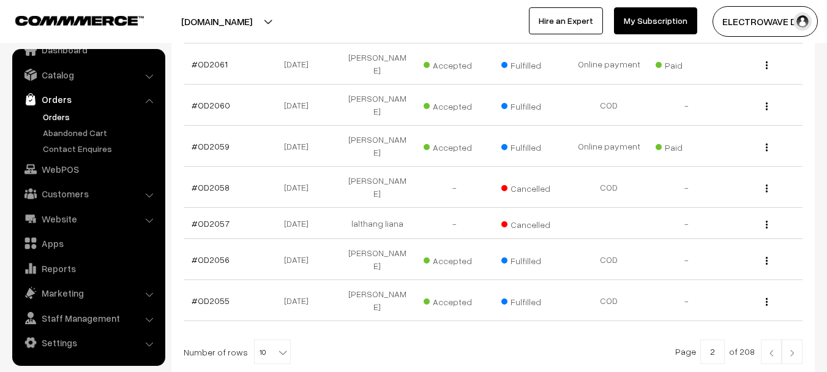
click at [767, 339] on link at bounding box center [771, 351] width 21 height 24
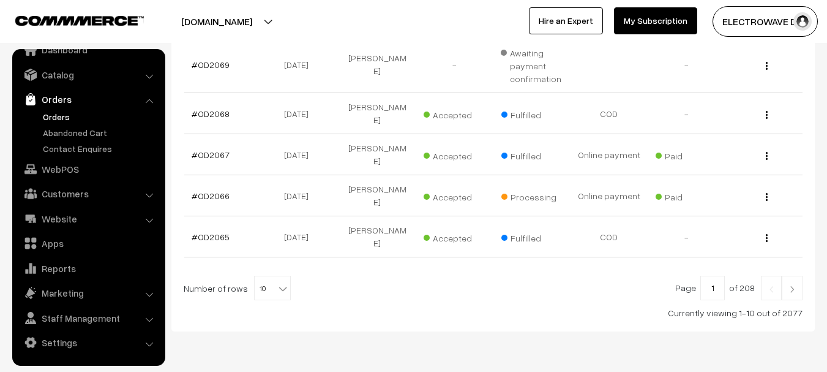
scroll to position [121, 0]
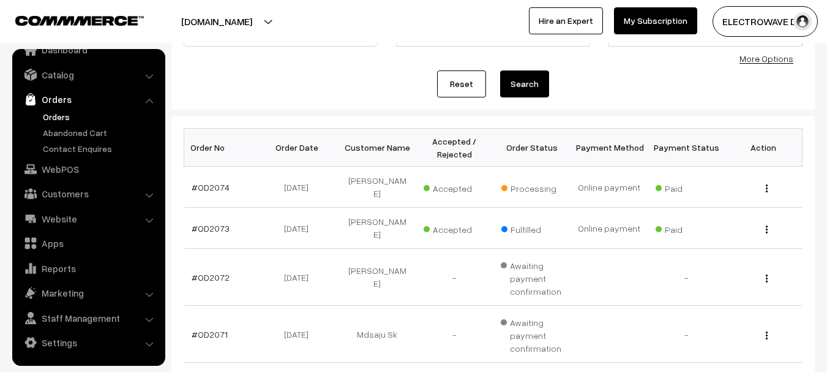
click at [45, 116] on link "Orders" at bounding box center [100, 116] width 121 height 13
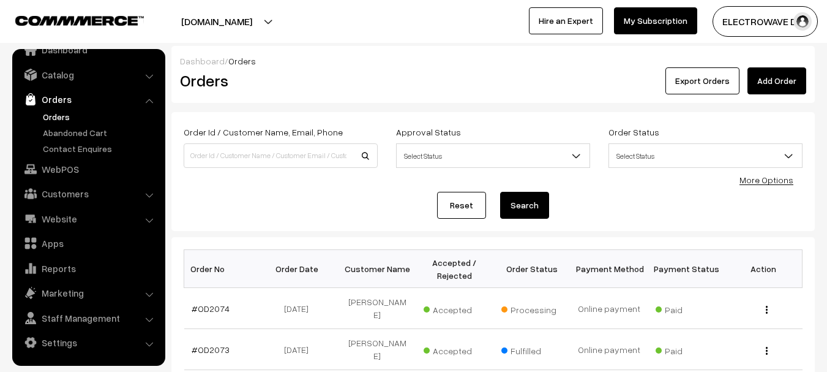
click at [62, 120] on link "Orders" at bounding box center [100, 116] width 121 height 13
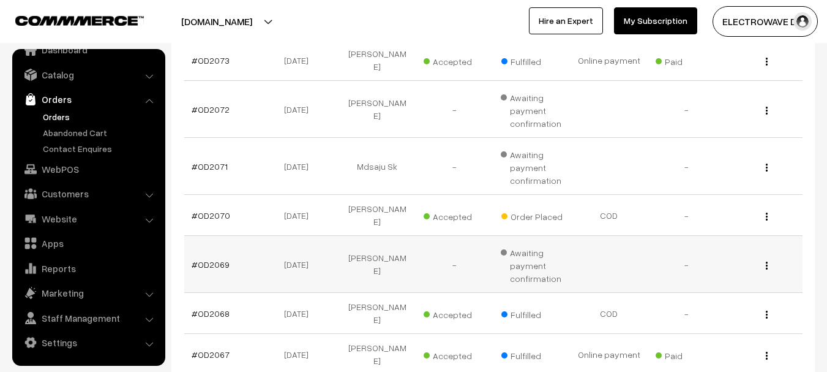
scroll to position [61, 0]
